Goal: Task Accomplishment & Management: Complete application form

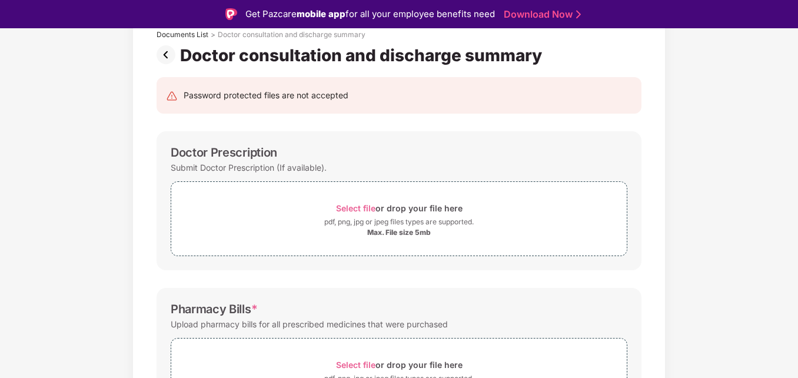
scroll to position [78, 0]
click at [364, 208] on span "Select file" at bounding box center [355, 207] width 39 height 10
click at [355, 211] on span "Select file" at bounding box center [355, 207] width 39 height 10
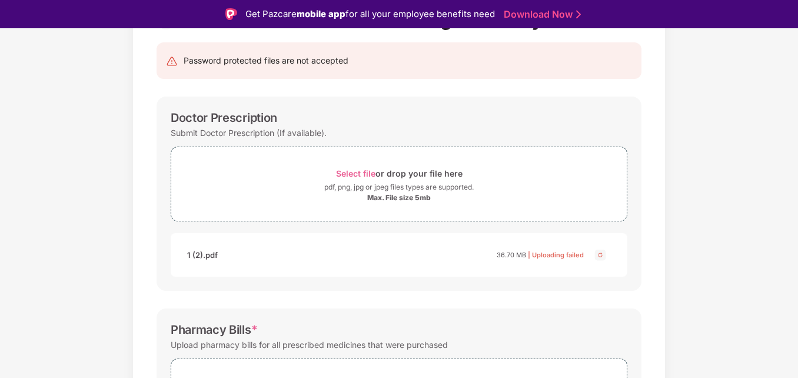
scroll to position [110, 0]
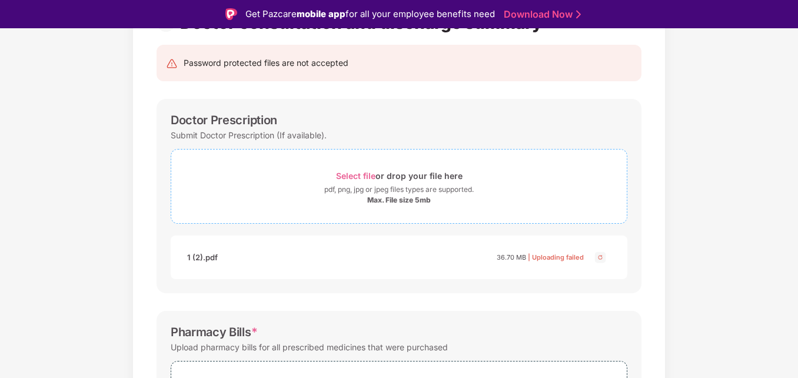
click at [354, 179] on span "Select file" at bounding box center [355, 176] width 39 height 10
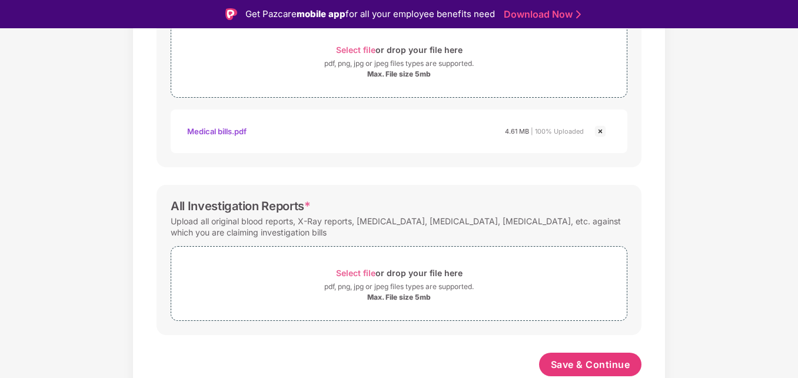
scroll to position [28, 0]
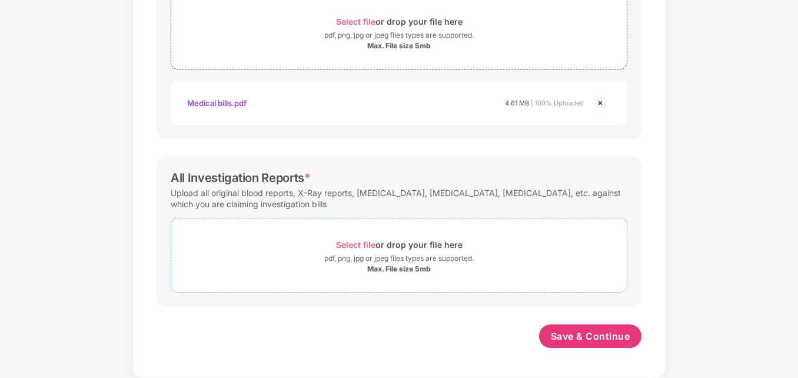
click at [363, 244] on span "Select file" at bounding box center [355, 245] width 39 height 10
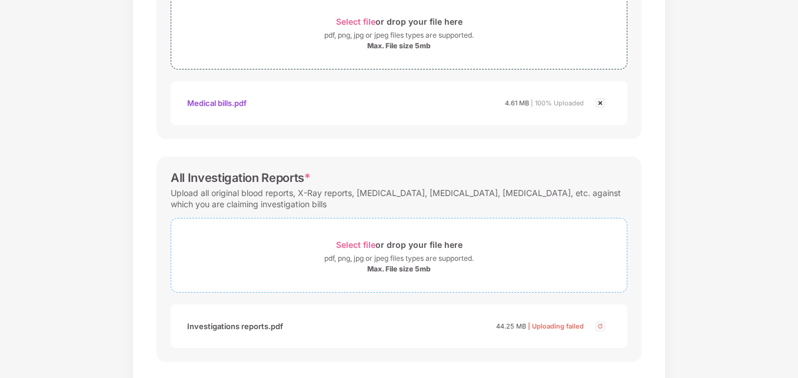
click at [354, 244] on span "Select file" at bounding box center [355, 245] width 39 height 10
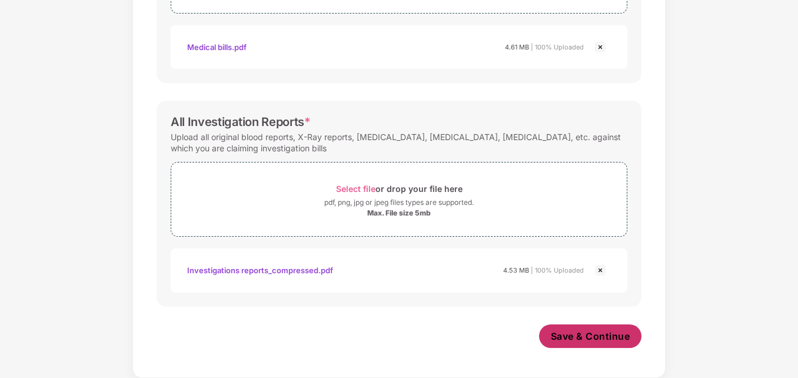
click at [617, 331] on span "Save & Continue" at bounding box center [590, 336] width 79 height 13
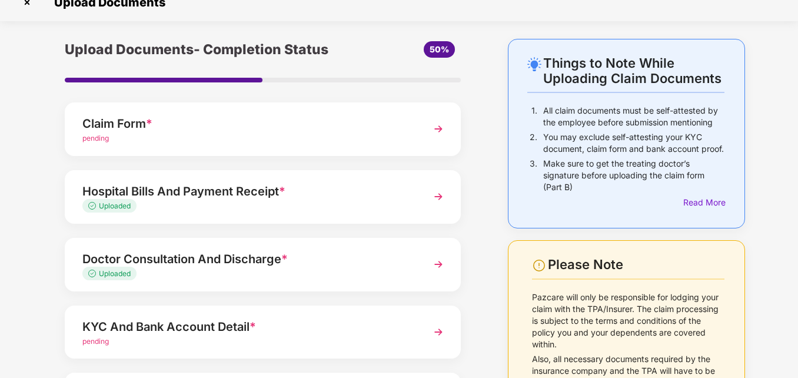
scroll to position [142, 0]
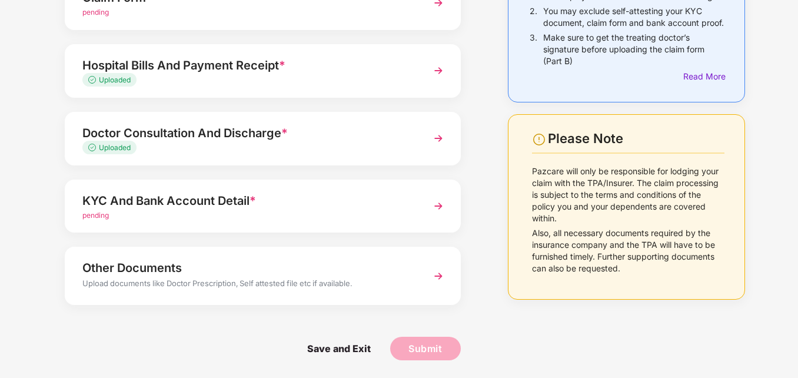
click at [225, 202] on div "KYC And Bank Account Detail *" at bounding box center [247, 200] width 330 height 19
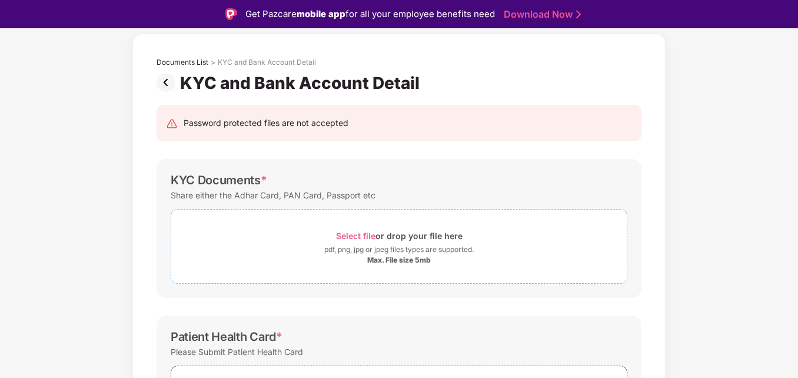
scroll to position [51, 0]
click at [359, 235] on span "Select file" at bounding box center [355, 234] width 39 height 10
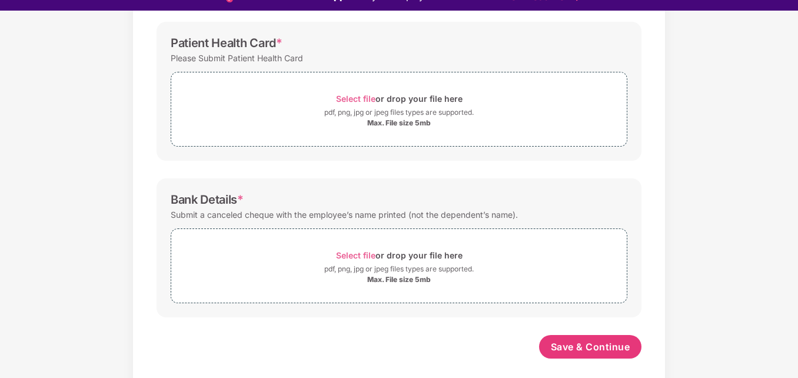
scroll to position [28, 0]
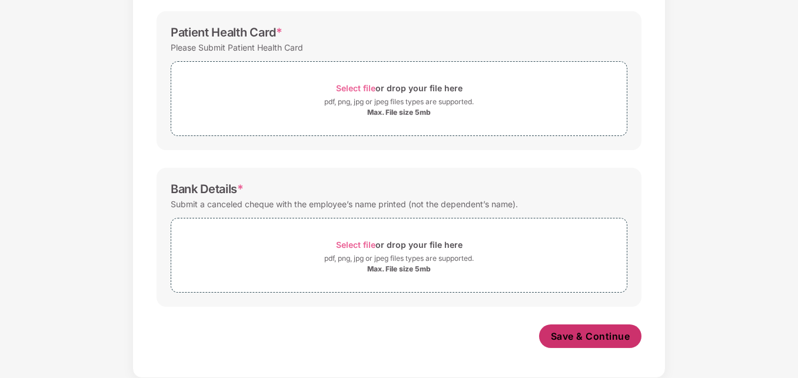
click at [586, 335] on span "Save & Continue" at bounding box center [590, 336] width 79 height 13
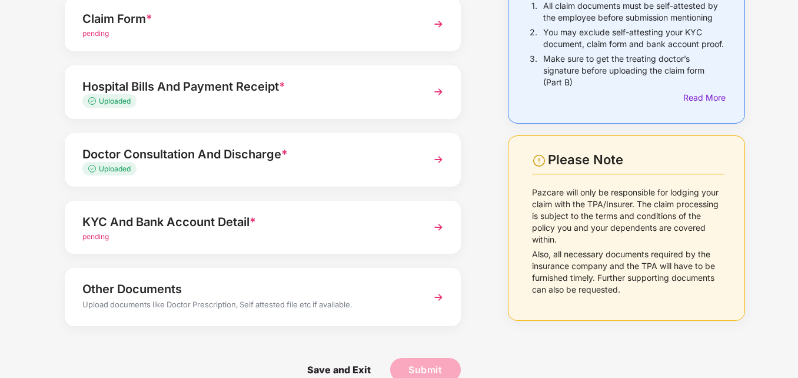
scroll to position [142, 0]
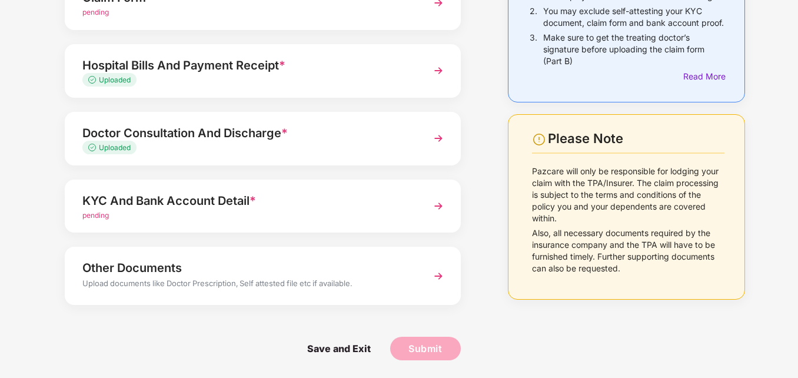
click at [360, 222] on div "KYC And Bank Account Detail * pending" at bounding box center [263, 206] width 396 height 54
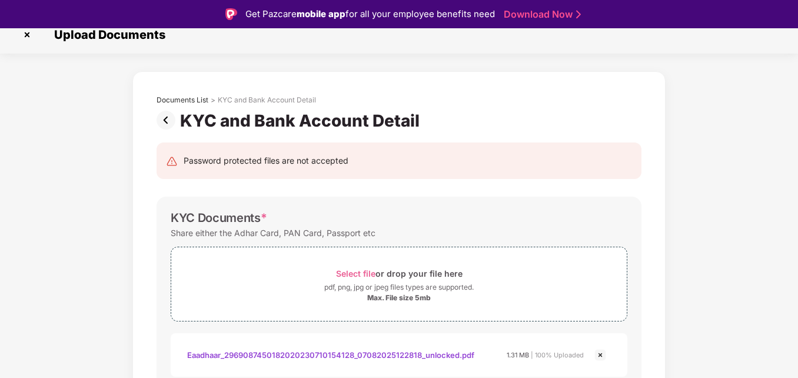
scroll to position [0, 0]
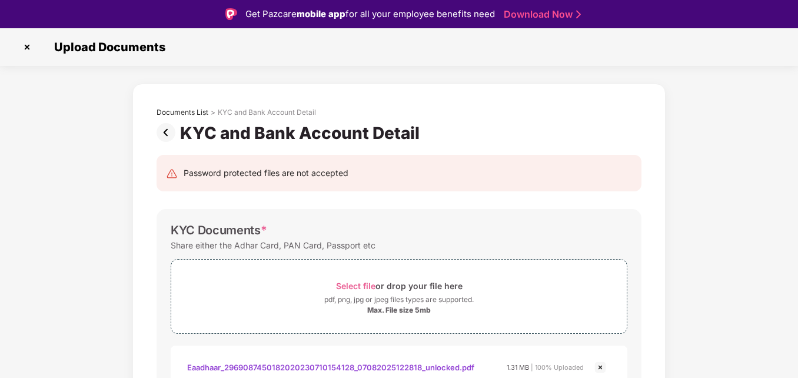
click at [26, 45] on img at bounding box center [27, 47] width 19 height 19
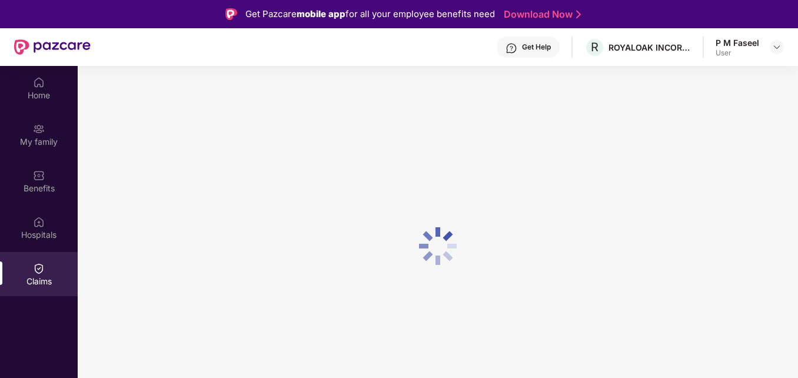
scroll to position [66, 0]
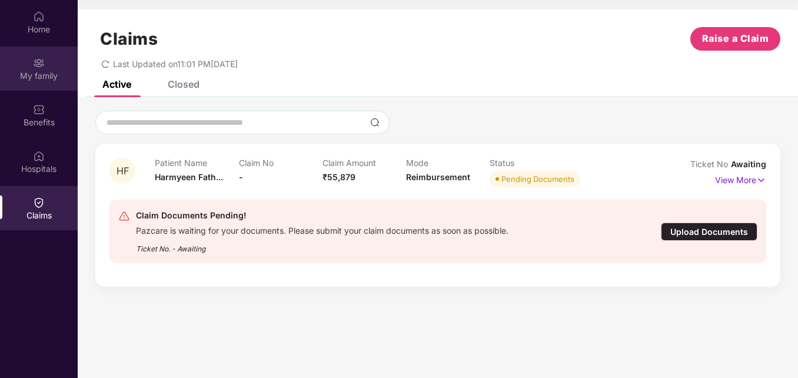
click at [55, 80] on div "My family" at bounding box center [39, 76] width 78 height 12
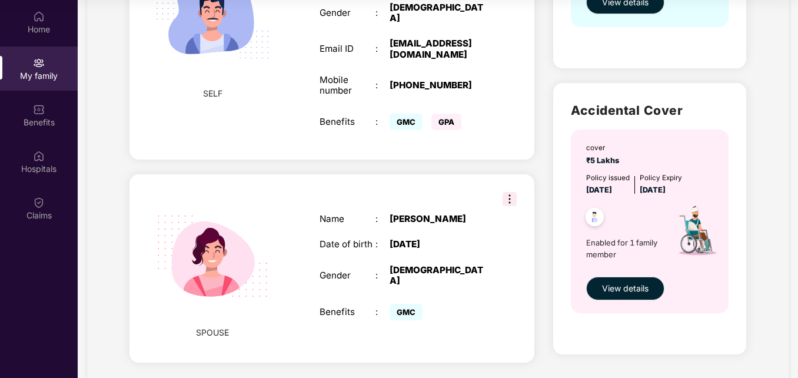
scroll to position [310, 0]
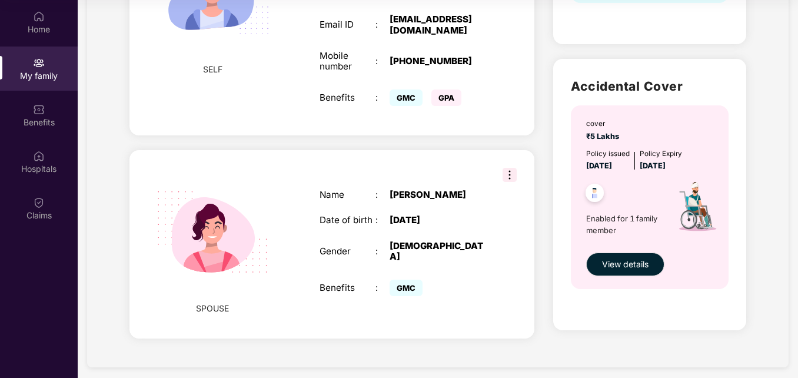
click at [505, 168] on img at bounding box center [510, 175] width 14 height 14
click at [403, 195] on div "[PERSON_NAME]" at bounding box center [439, 194] width 98 height 11
click at [600, 265] on button "View details" at bounding box center [625, 264] width 78 height 24
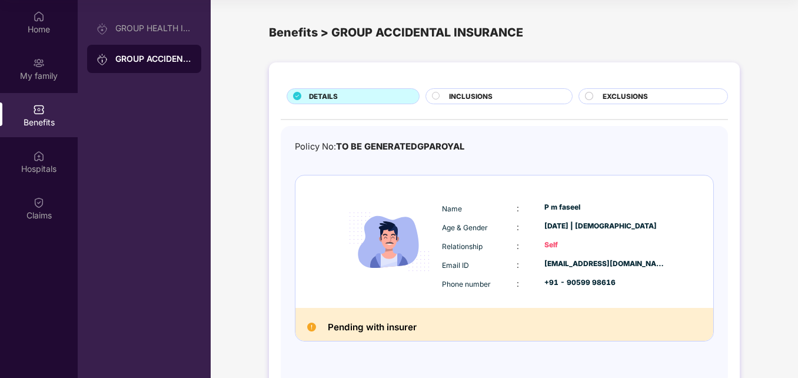
click at [41, 118] on div "Benefits" at bounding box center [39, 123] width 78 height 12
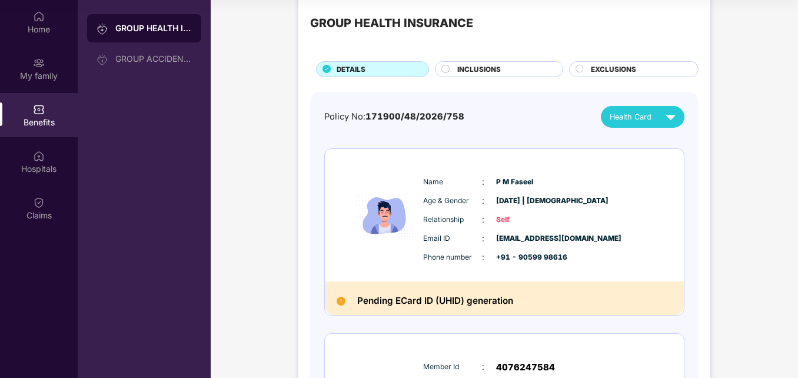
scroll to position [22, 0]
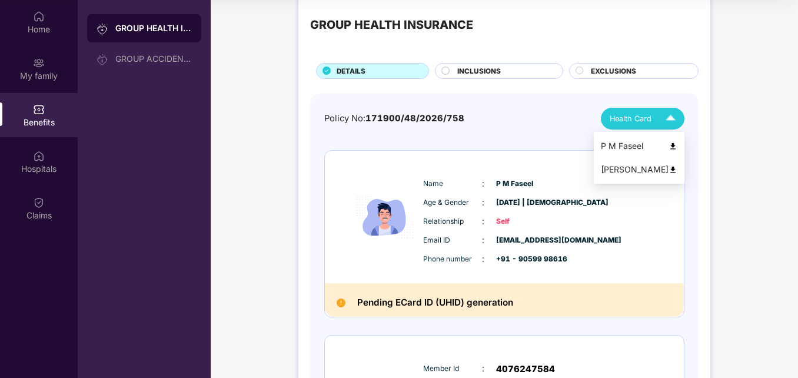
click at [642, 116] on span "Health Card" at bounding box center [631, 119] width 42 height 12
click at [677, 171] on img at bounding box center [672, 169] width 9 height 9
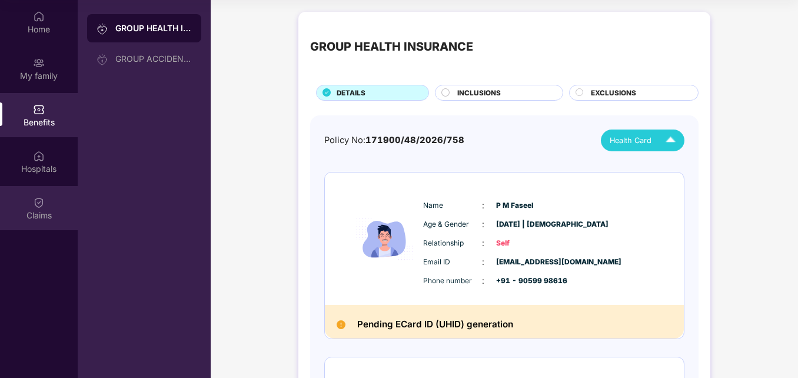
click at [35, 206] on img at bounding box center [39, 203] width 12 height 12
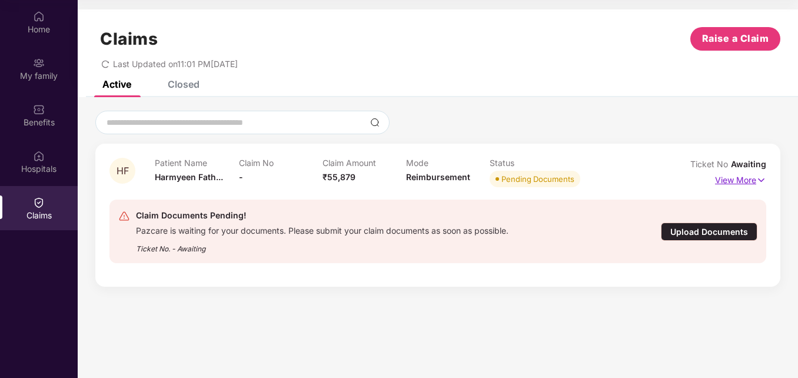
click at [729, 174] on p "View More" at bounding box center [740, 179] width 51 height 16
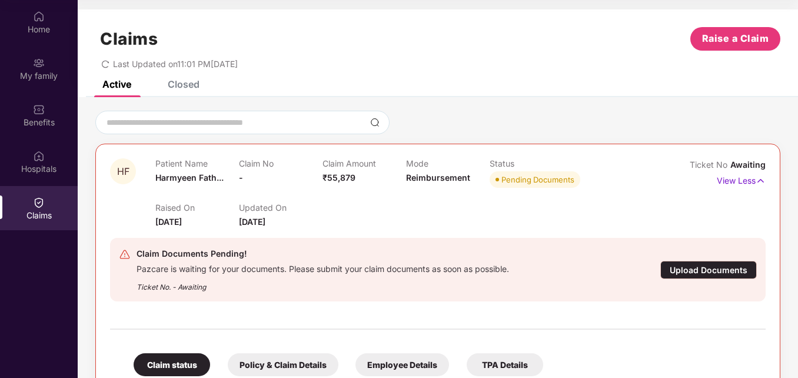
click at [705, 271] on div "Upload Documents" at bounding box center [708, 270] width 97 height 18
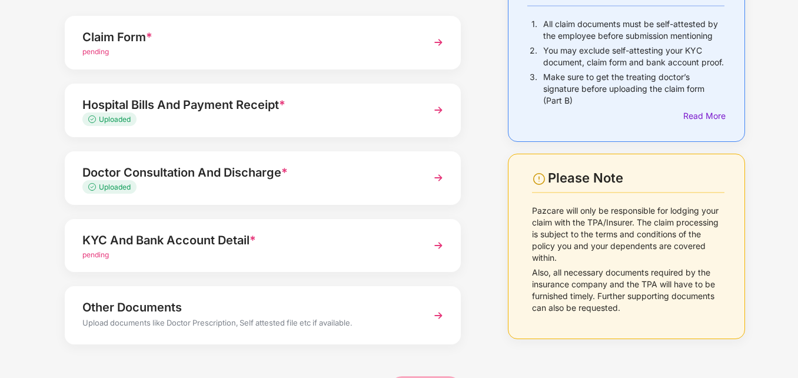
scroll to position [104, 0]
click at [261, 257] on div "pending" at bounding box center [247, 254] width 330 height 11
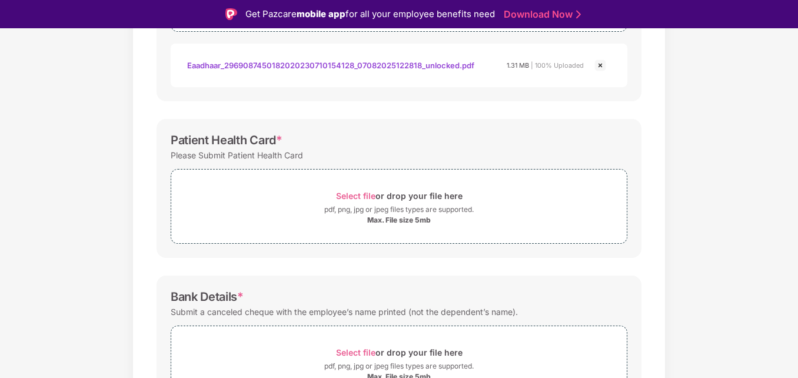
scroll to position [321, 0]
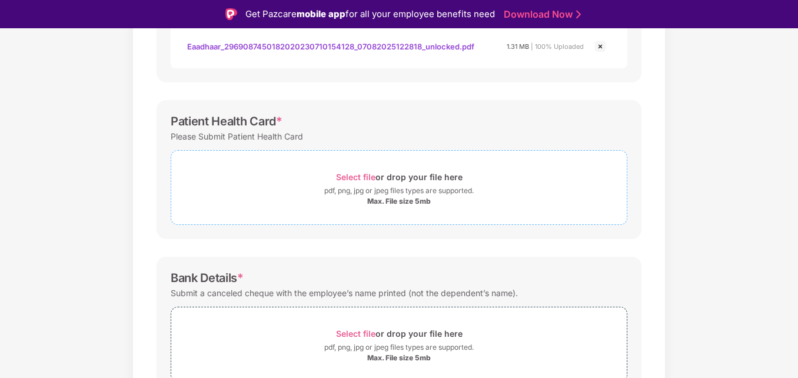
click at [423, 198] on div "Max. File size 5mb" at bounding box center [399, 201] width 64 height 9
click at [350, 179] on span "Select file" at bounding box center [355, 177] width 39 height 10
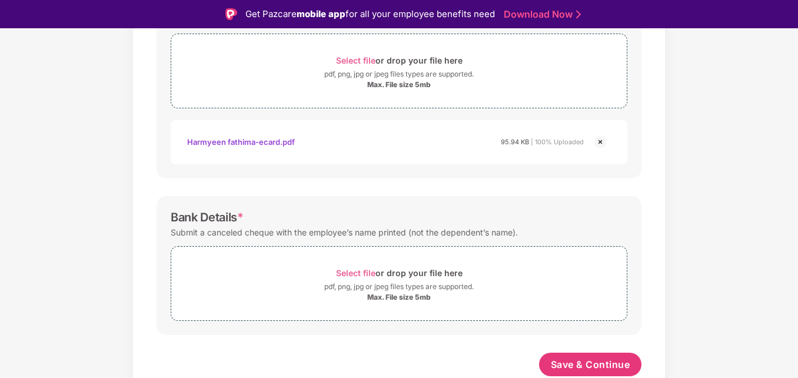
scroll to position [28, 0]
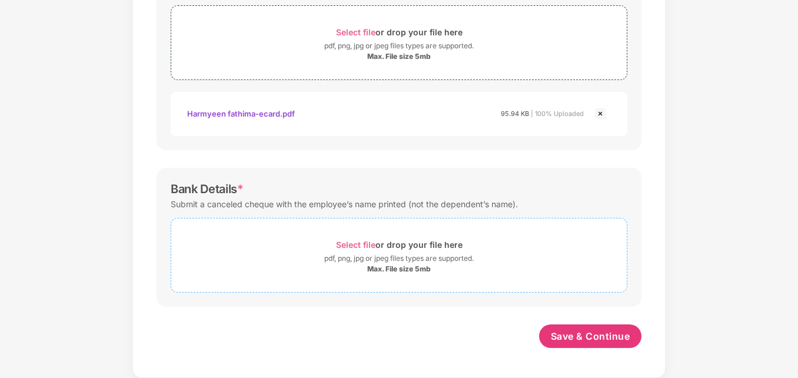
click at [372, 244] on span "Select file" at bounding box center [355, 245] width 39 height 10
click at [241, 188] on span "*" at bounding box center [240, 189] width 6 height 14
click at [324, 257] on div "pdf, png, jpg or jpeg files types are supported." at bounding box center [398, 258] width 149 height 12
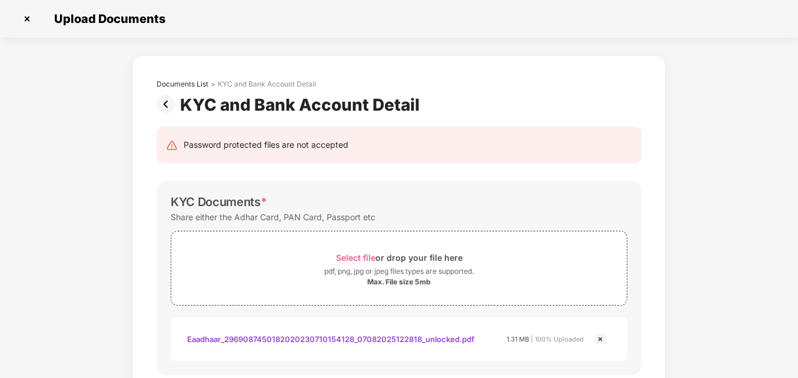
scroll to position [0, 0]
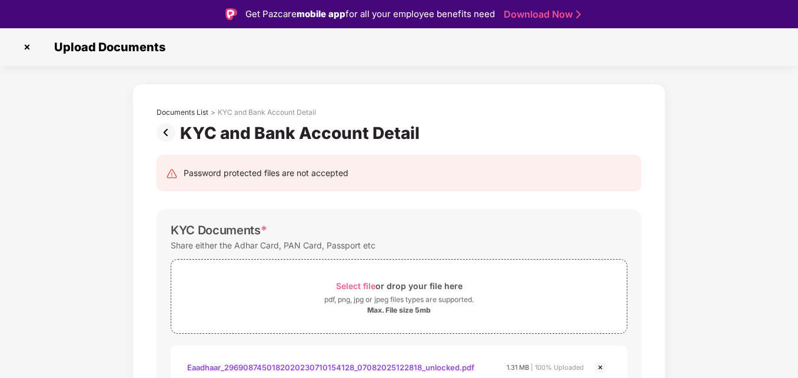
click at [165, 137] on img at bounding box center [169, 132] width 24 height 19
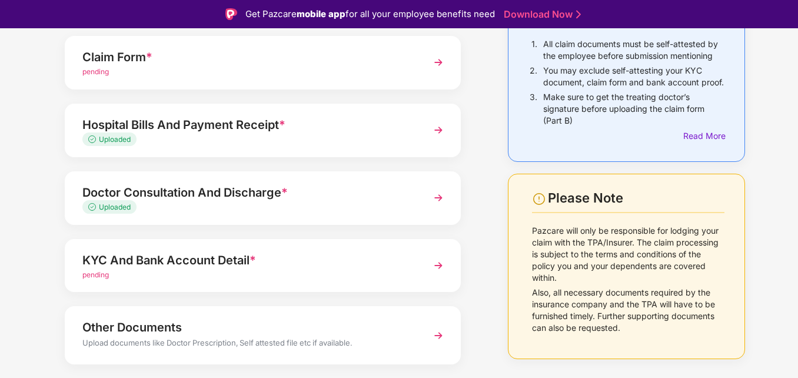
scroll to position [142, 0]
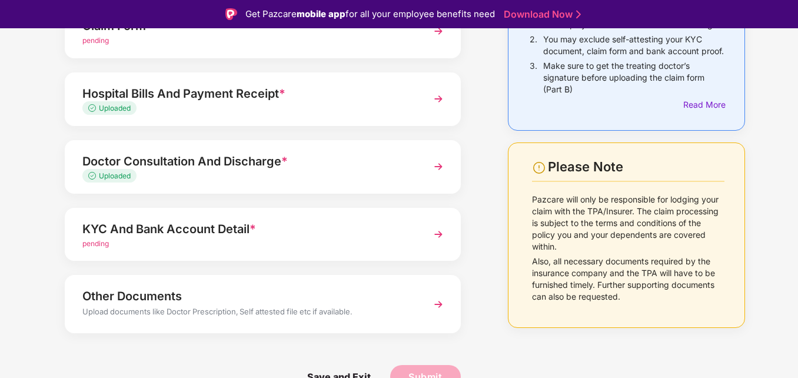
click at [256, 227] on span "*" at bounding box center [253, 229] width 6 height 14
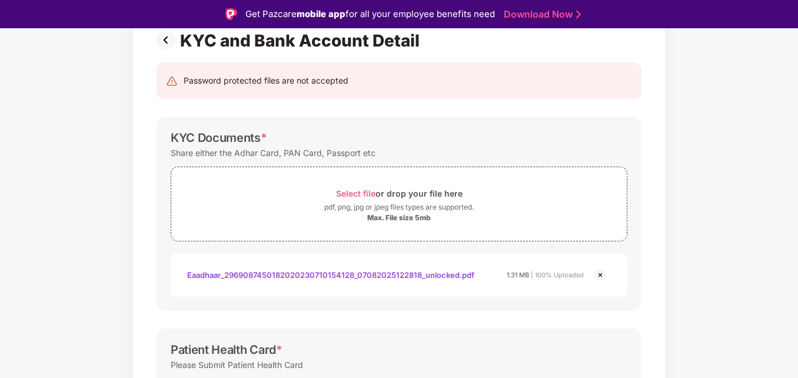
scroll to position [0, 0]
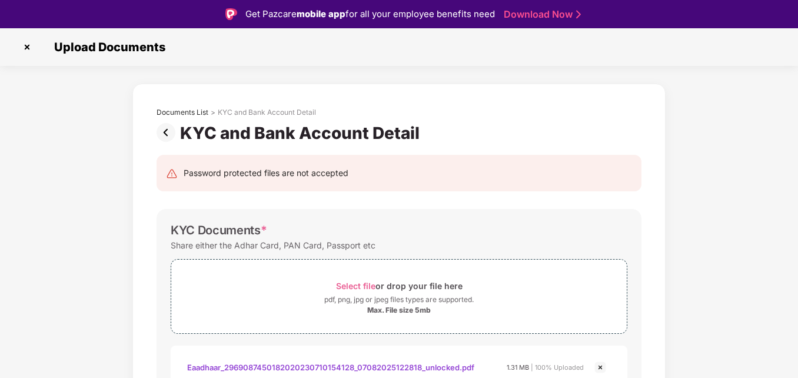
click at [171, 128] on img at bounding box center [169, 132] width 24 height 19
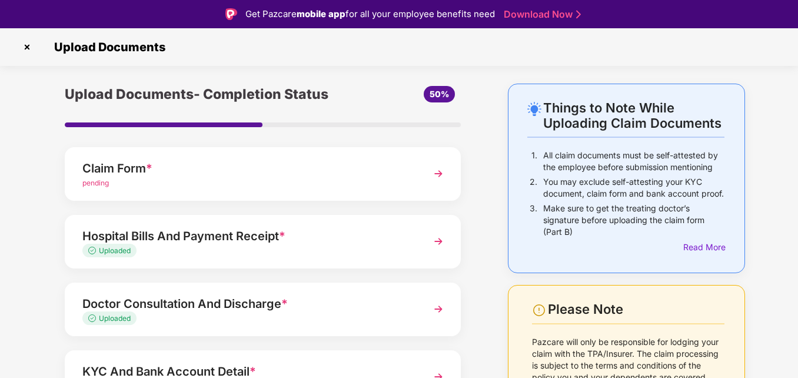
click at [24, 43] on img at bounding box center [27, 47] width 19 height 19
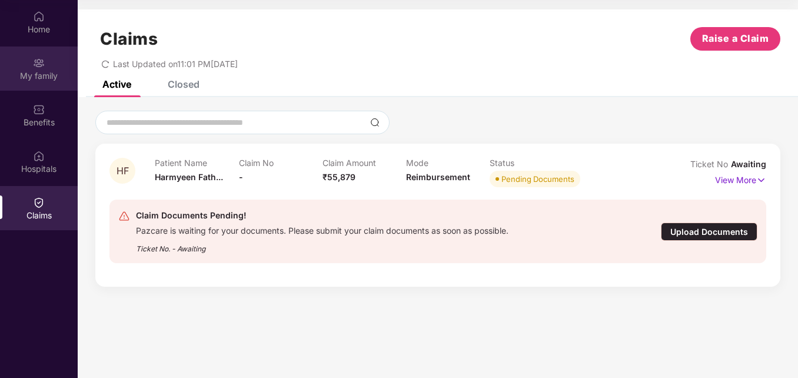
click at [66, 61] on div "My family" at bounding box center [39, 68] width 78 height 44
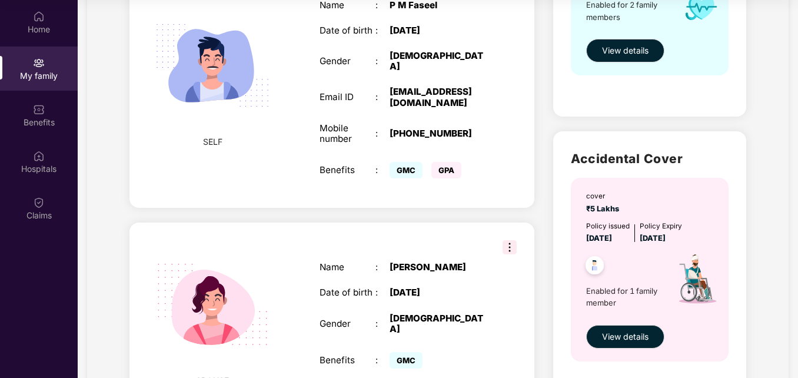
scroll to position [310, 0]
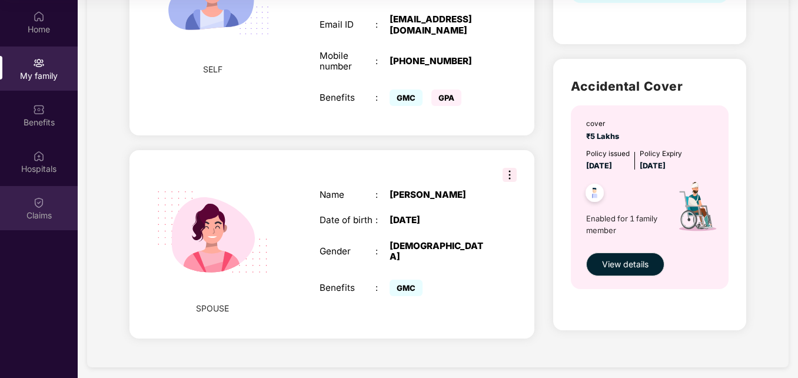
click at [14, 211] on div "Claims" at bounding box center [39, 215] width 78 height 12
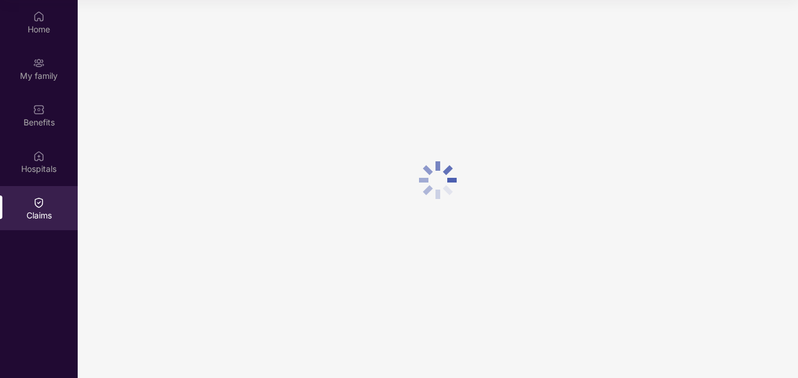
scroll to position [0, 0]
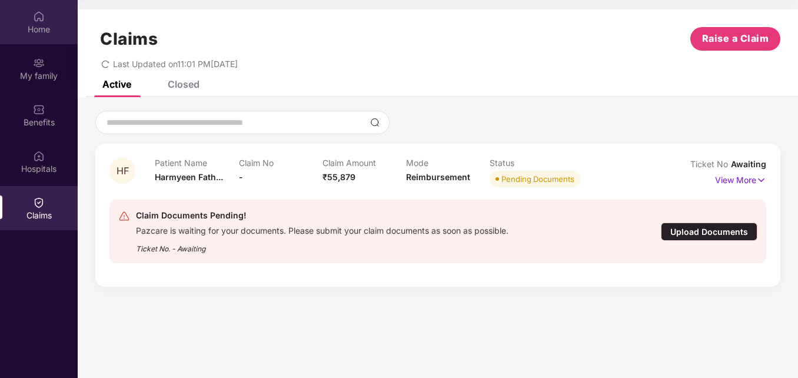
click at [49, 15] on div "Home" at bounding box center [39, 22] width 78 height 44
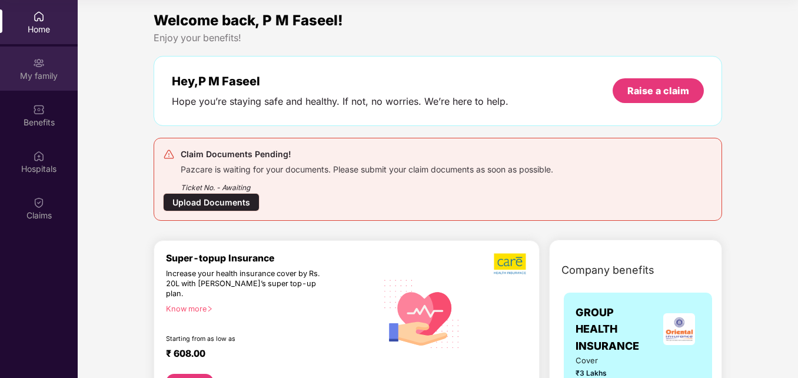
click at [44, 81] on div "My family" at bounding box center [39, 76] width 78 height 12
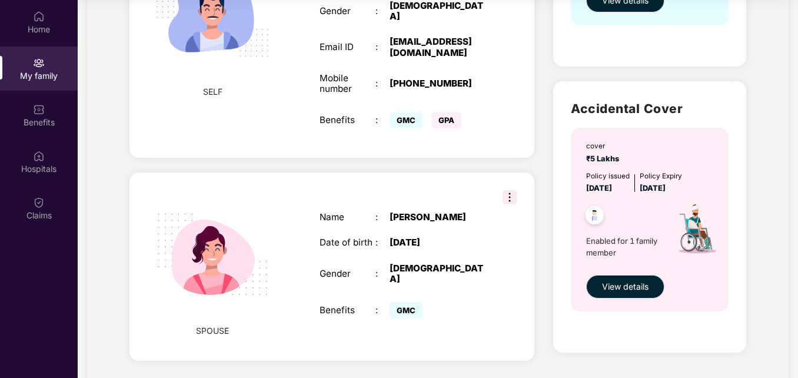
scroll to position [310, 0]
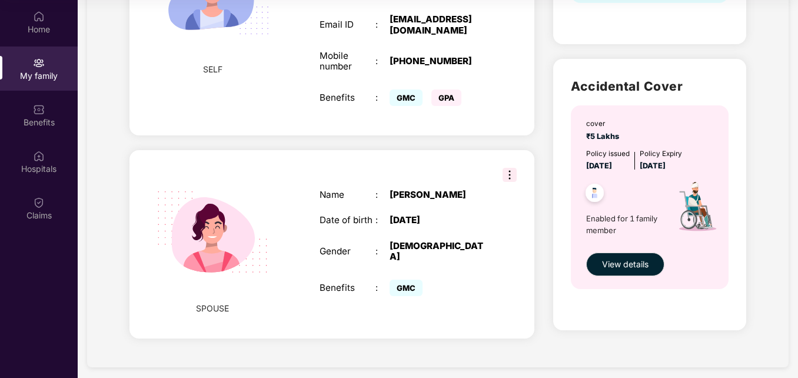
click at [508, 155] on div "SPOUSE Name : [PERSON_NAME] Date of birth : [DEMOGRAPHIC_DATA] Gender : [DEMOGR…" at bounding box center [331, 244] width 405 height 188
click at [511, 168] on img at bounding box center [510, 175] width 14 height 14
click at [417, 215] on div "[DATE]" at bounding box center [439, 220] width 98 height 11
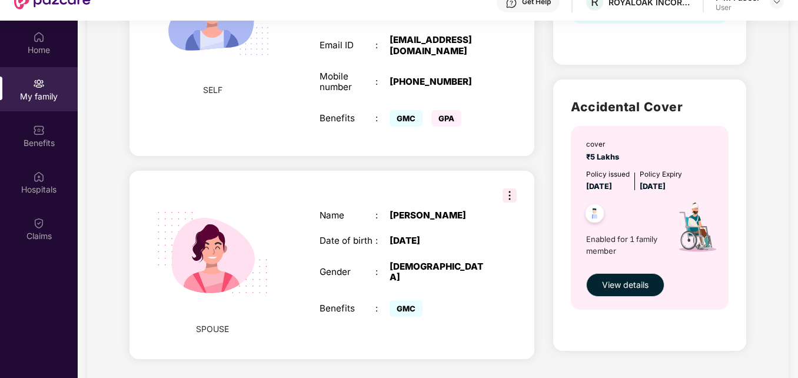
scroll to position [46, 0]
click at [402, 300] on span "GMC" at bounding box center [406, 308] width 33 height 16
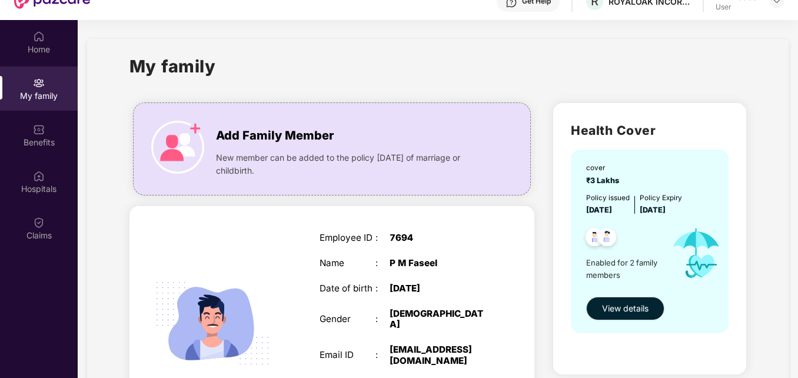
scroll to position [0, 0]
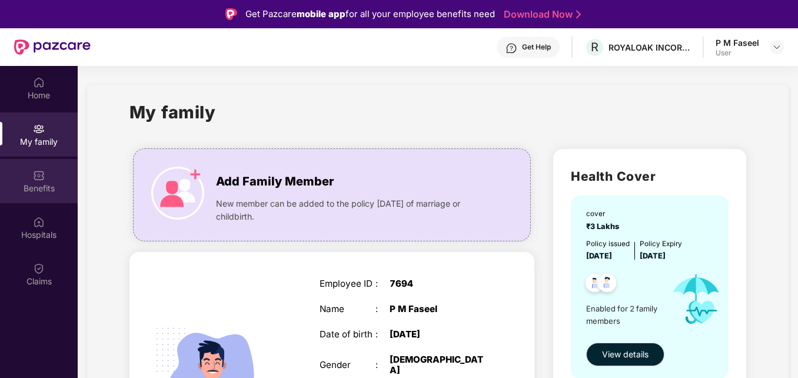
click at [58, 195] on div "Benefits" at bounding box center [39, 181] width 78 height 44
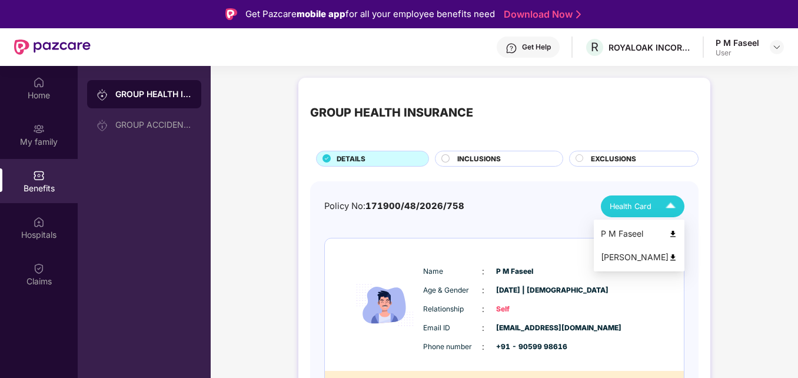
click at [677, 230] on img at bounding box center [672, 233] width 9 height 9
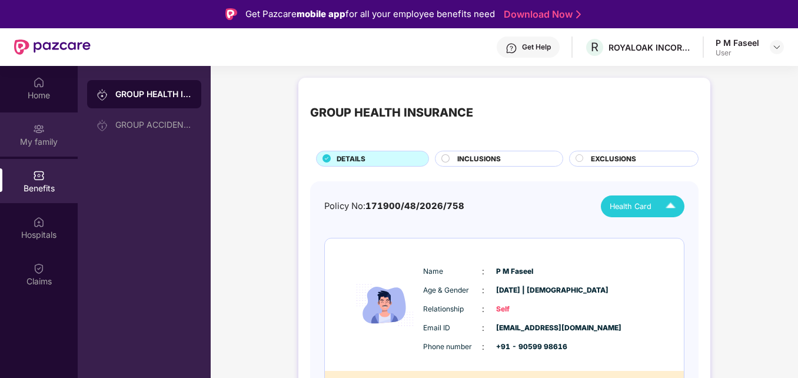
click at [33, 144] on div "My family" at bounding box center [39, 142] width 78 height 12
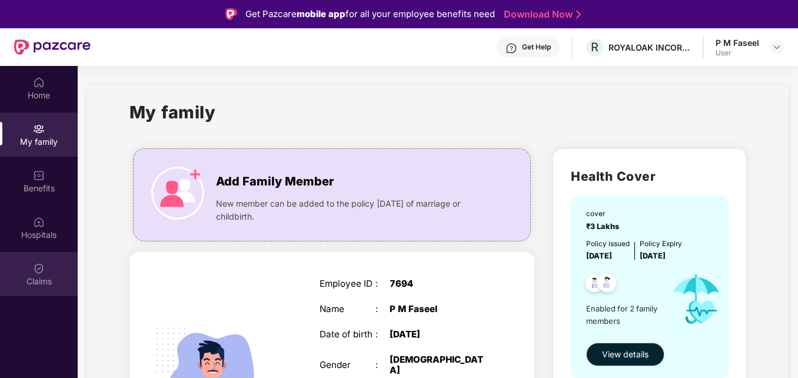
click at [18, 268] on div "Claims" at bounding box center [39, 274] width 78 height 44
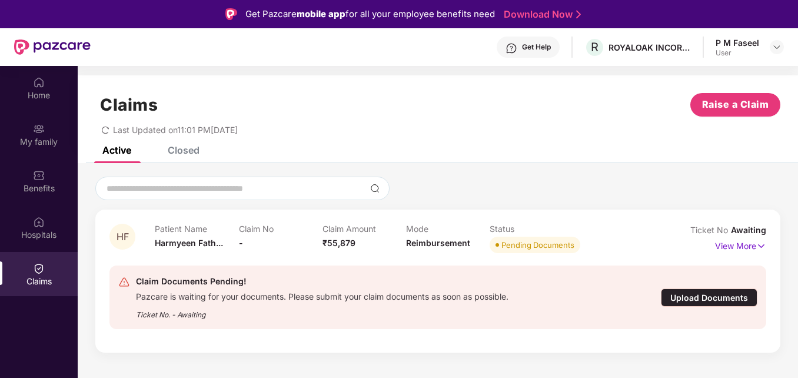
scroll to position [47, 0]
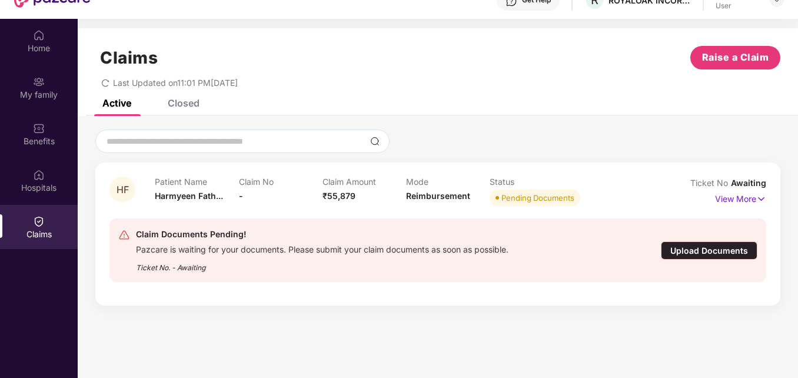
click at [716, 241] on div "Upload Documents" at bounding box center [709, 250] width 97 height 18
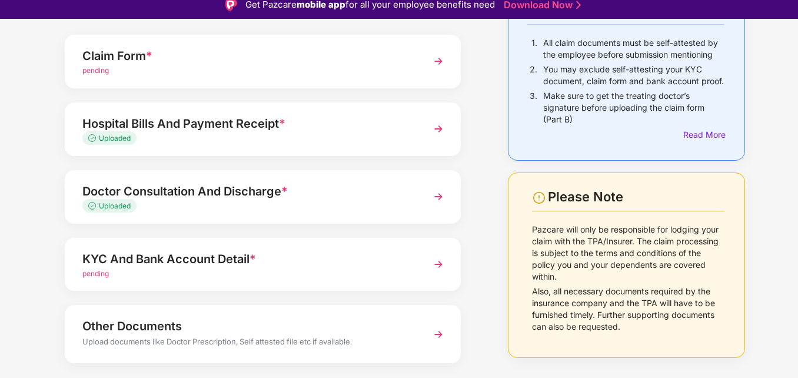
scroll to position [112, 0]
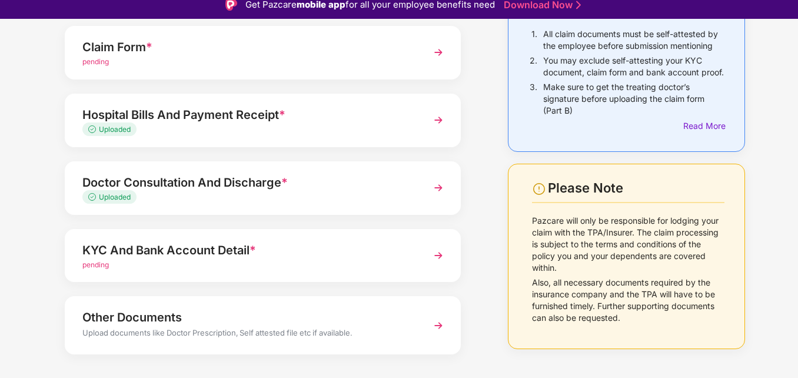
click at [215, 125] on div "Uploaded" at bounding box center [247, 129] width 330 height 11
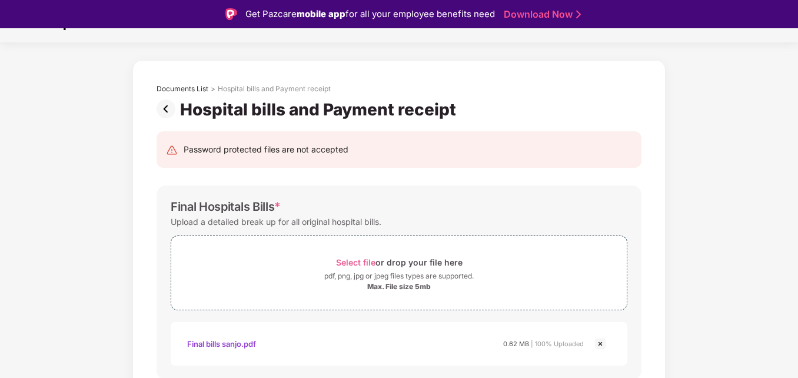
scroll to position [0, 0]
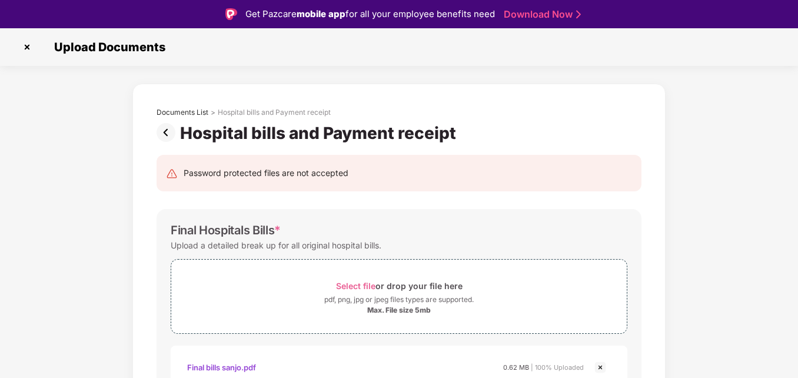
click at [167, 130] on img at bounding box center [169, 132] width 24 height 19
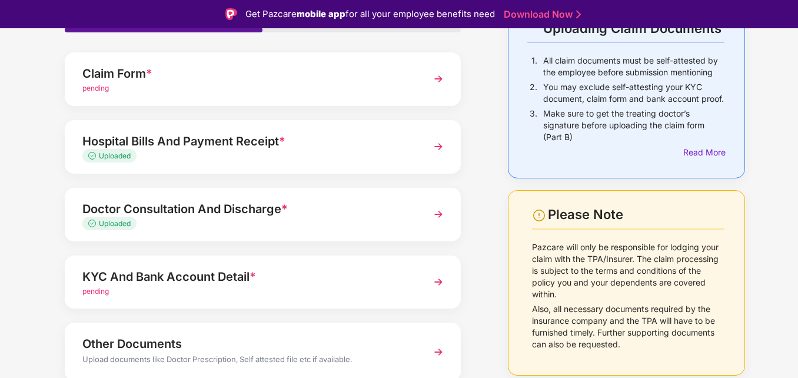
scroll to position [97, 0]
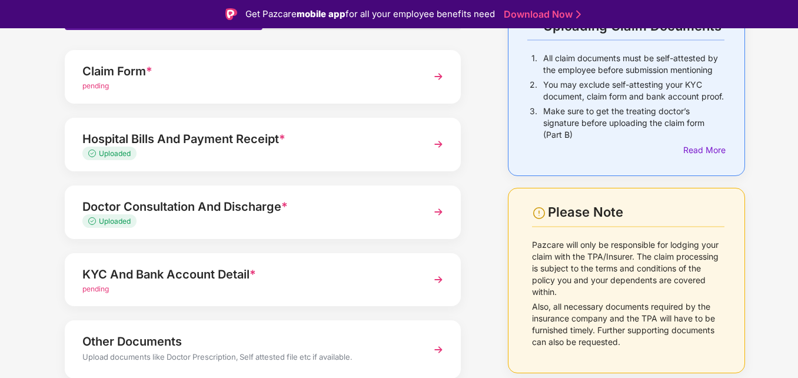
click at [251, 218] on div "Uploaded" at bounding box center [247, 221] width 330 height 11
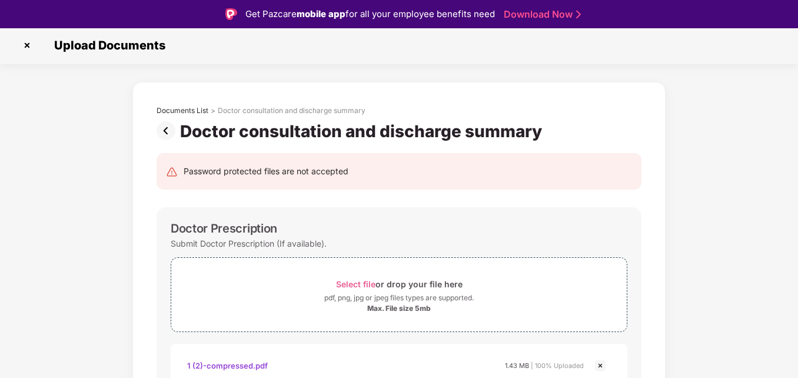
scroll to position [0, 0]
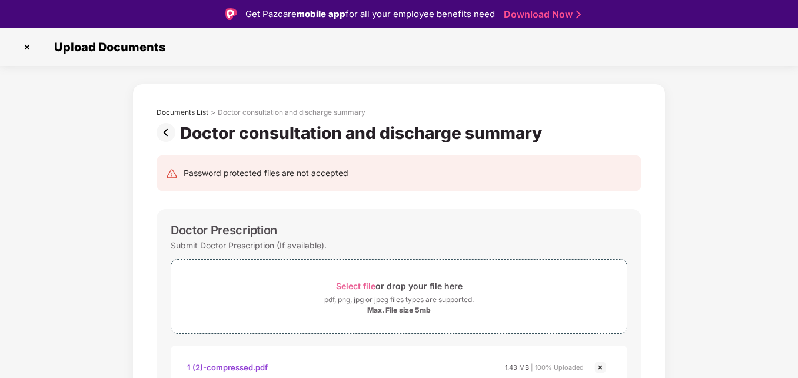
click at [174, 130] on img at bounding box center [169, 132] width 24 height 19
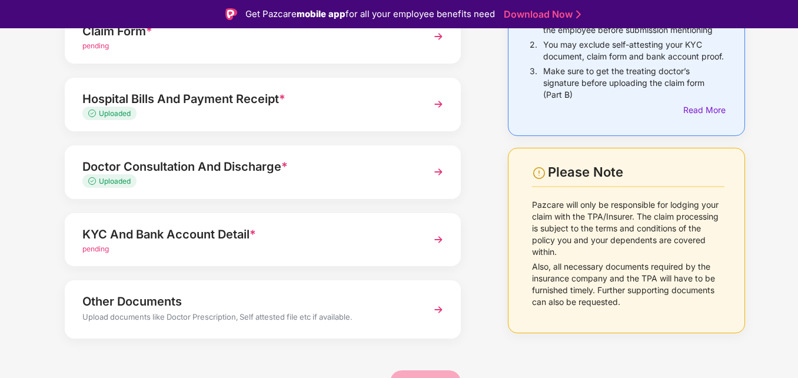
scroll to position [138, 0]
click at [318, 241] on div "KYC And Bank Account Detail *" at bounding box center [247, 233] width 330 height 19
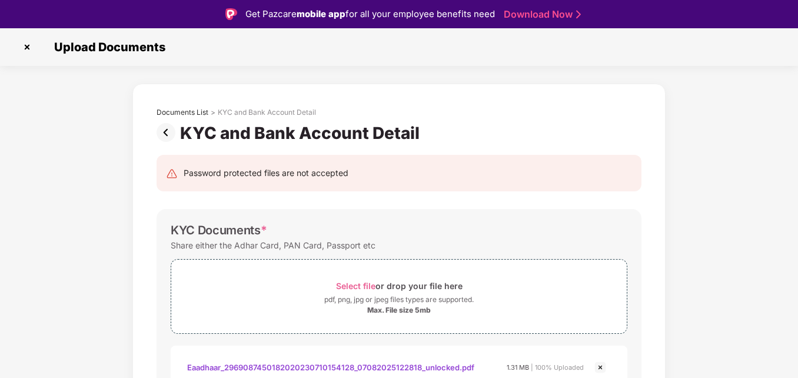
scroll to position [4, 0]
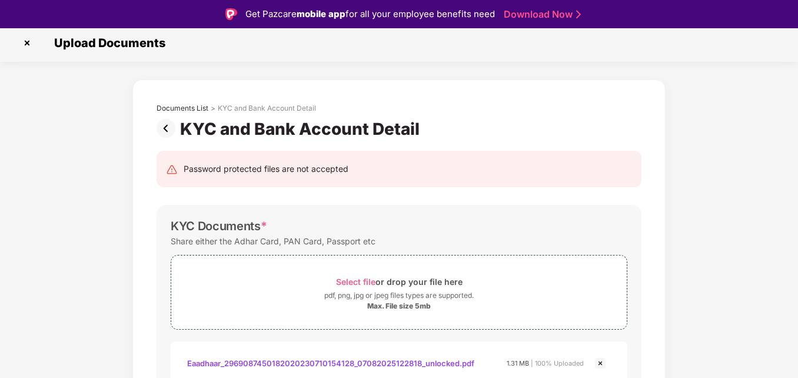
click at [161, 124] on img at bounding box center [169, 128] width 24 height 19
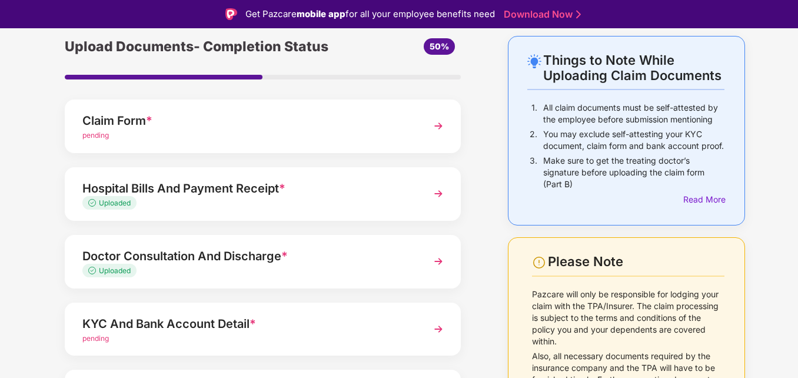
scroll to position [48, 0]
click at [267, 133] on div "pending" at bounding box center [247, 134] width 330 height 11
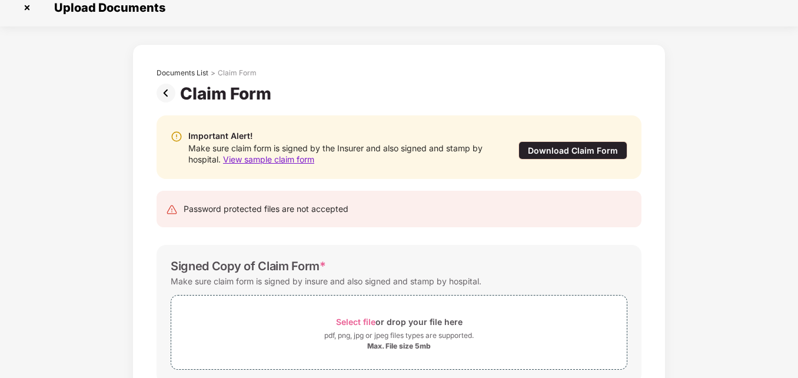
scroll to position [0, 0]
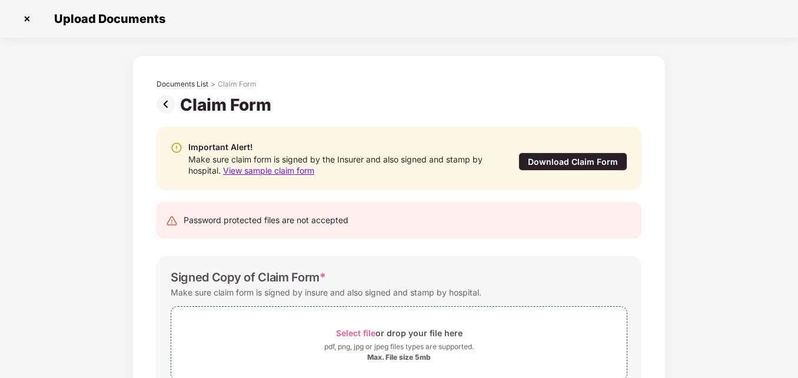
click at [167, 100] on img at bounding box center [169, 104] width 24 height 19
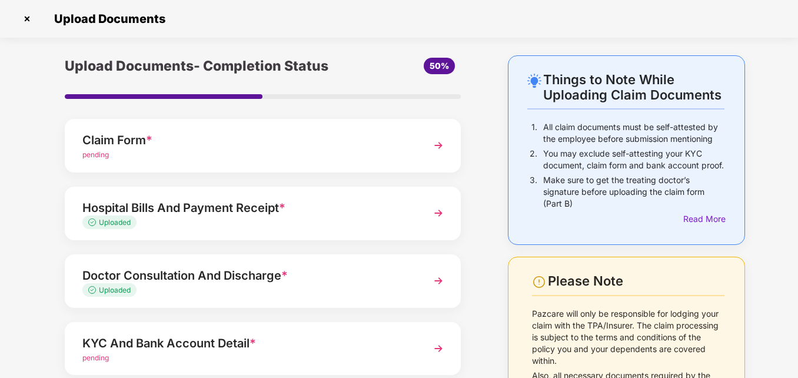
scroll to position [142, 0]
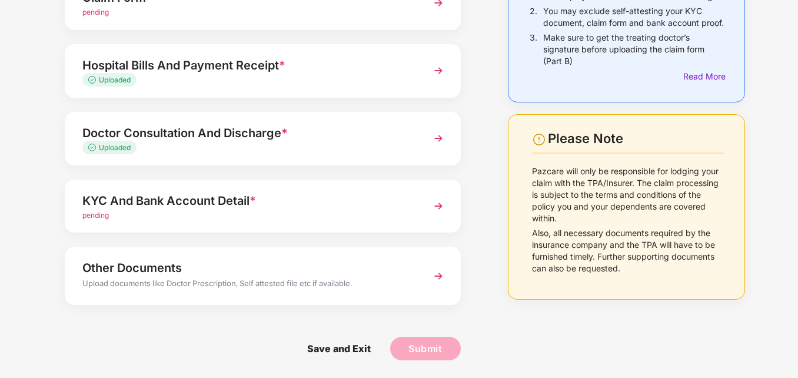
click at [291, 212] on div "pending" at bounding box center [247, 215] width 330 height 11
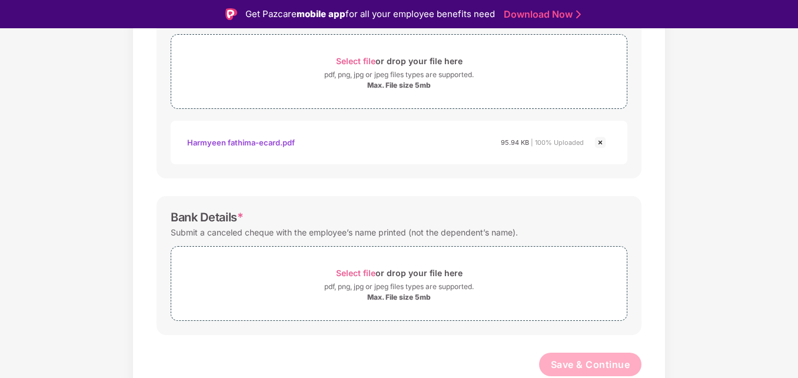
scroll to position [437, 0]
